Goal: Task Accomplishment & Management: Manage account settings

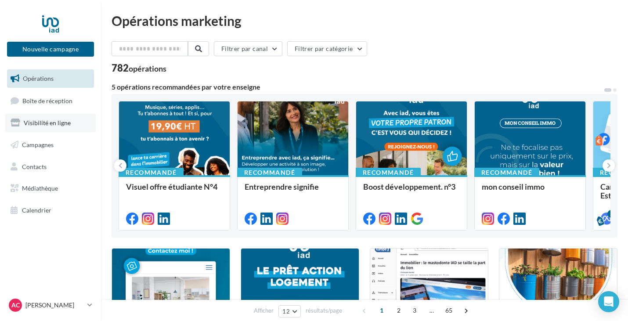
click at [58, 126] on span "Visibilité en ligne" at bounding box center [47, 122] width 47 height 7
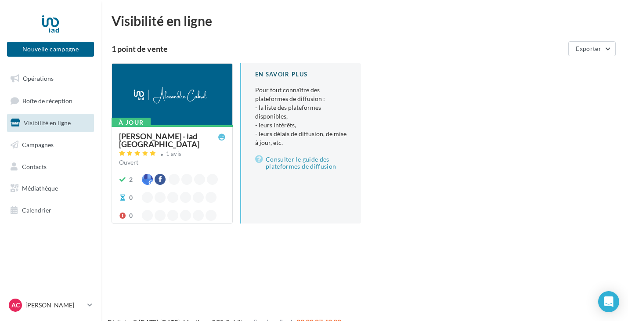
click at [178, 133] on div "[PERSON_NAME] - iad [GEOGRAPHIC_DATA]" at bounding box center [168, 140] width 99 height 16
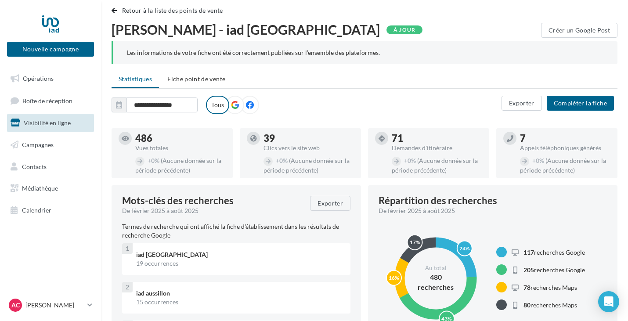
scroll to position [11, 0]
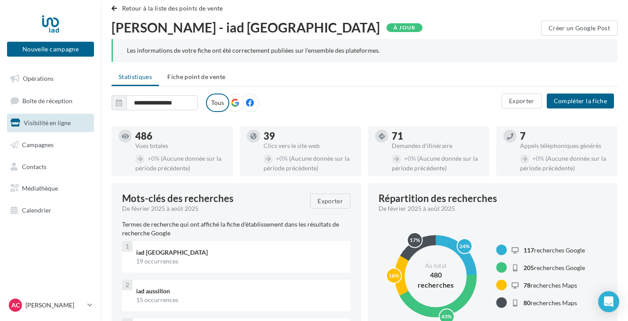
click at [238, 106] on icon at bounding box center [235, 103] width 8 height 8
click at [247, 105] on icon at bounding box center [250, 103] width 8 height 8
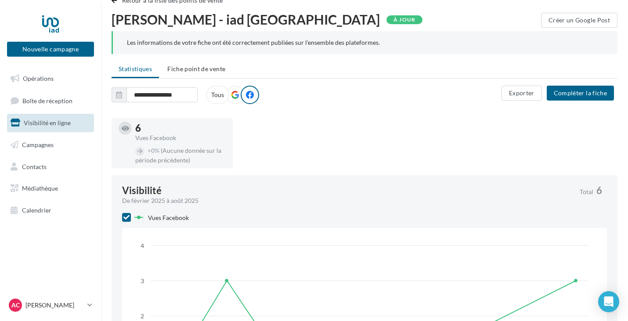
scroll to position [16, 0]
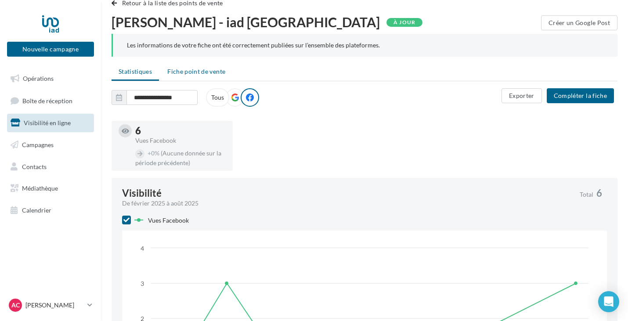
click at [213, 73] on span "Fiche point de vente" at bounding box center [196, 71] width 58 height 7
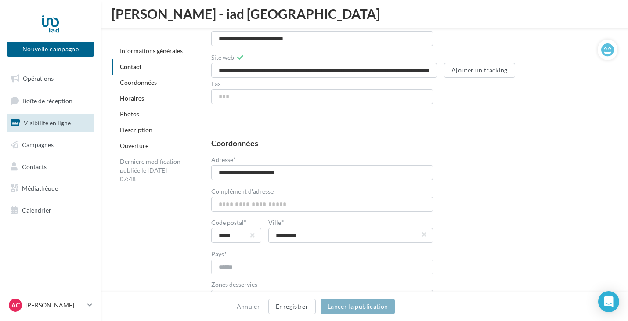
scroll to position [437, 0]
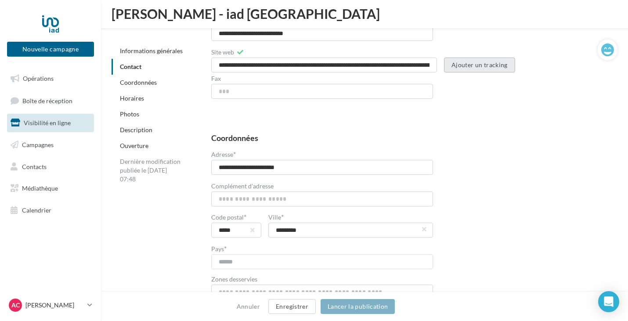
click at [490, 66] on button "Ajouter un tracking" at bounding box center [479, 65] width 71 height 15
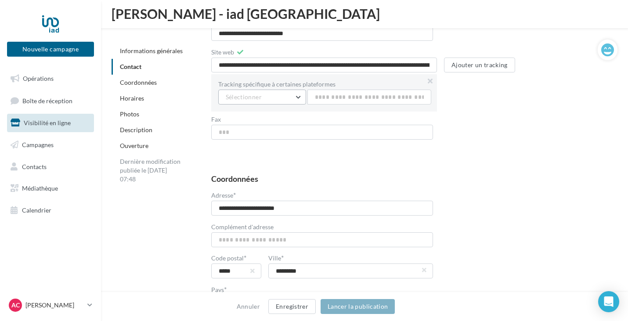
click at [298, 95] on button "Sélectionner" at bounding box center [262, 97] width 88 height 15
click at [269, 118] on button "Google" at bounding box center [284, 119] width 132 height 23
click at [358, 95] on input "text" at bounding box center [370, 97] width 124 height 15
click at [486, 105] on div "Tracking spécifique à certaines plateformes Google Google Facebook Tracking inv…" at bounding box center [411, 94] width 400 height 41
click at [297, 95] on button "Google" at bounding box center [262, 97] width 88 height 15
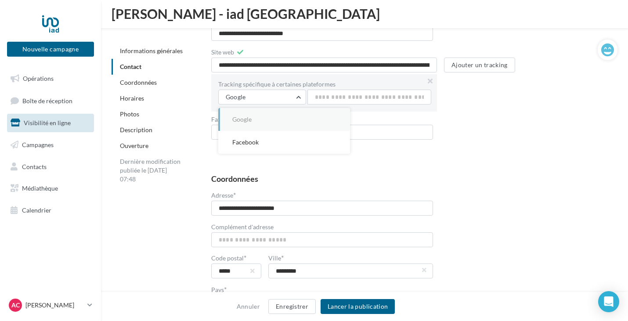
click at [435, 185] on div "**********" at bounding box center [407, 325] width 392 height 300
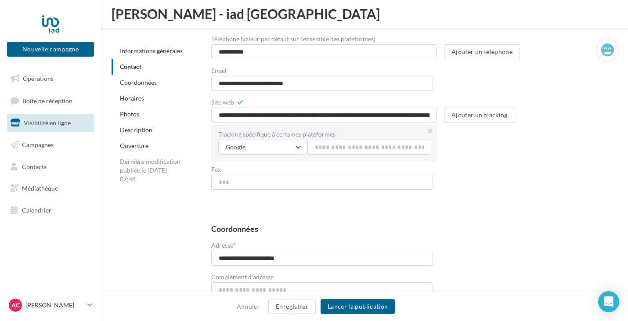
scroll to position [390, 0]
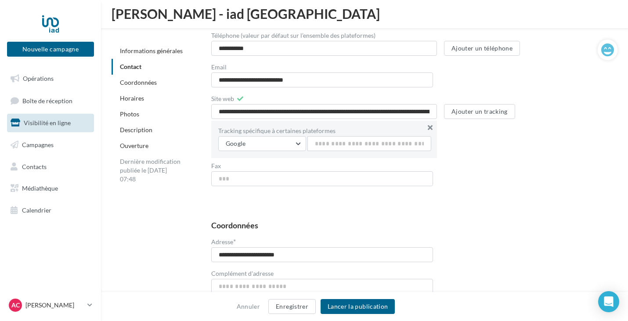
click at [429, 125] on button at bounding box center [430, 128] width 14 height 14
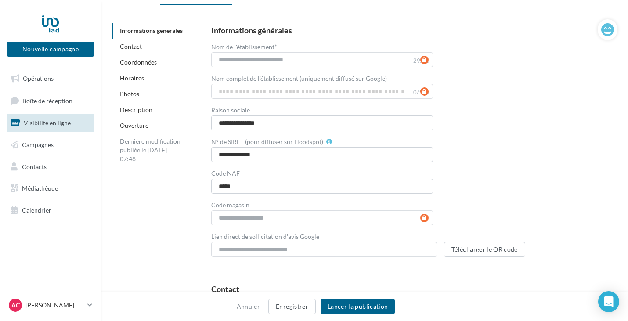
scroll to position [0, 0]
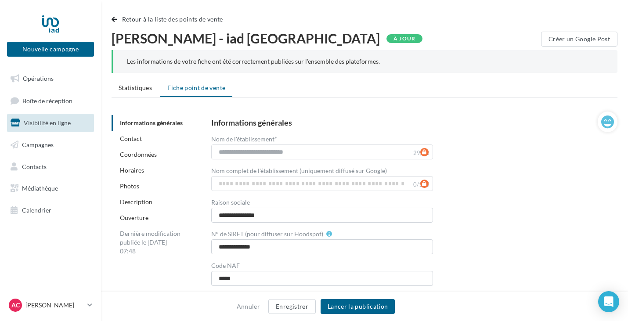
click at [185, 123] on div "Informations générales" at bounding box center [178, 123] width 132 height 16
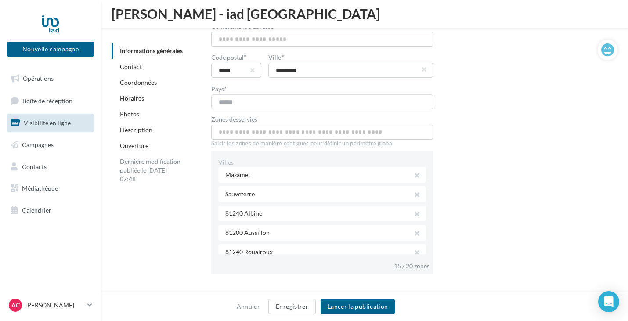
scroll to position [16, 0]
